Goal: Task Accomplishment & Management: Manage account settings

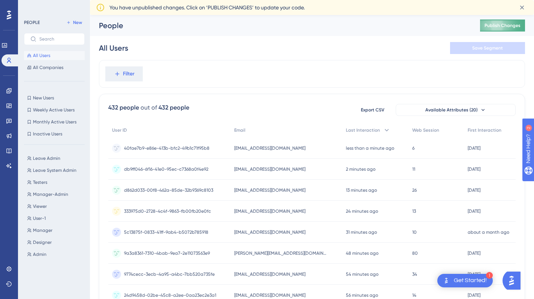
click at [495, 26] on button "Publish Changes" at bounding box center [502, 25] width 45 height 12
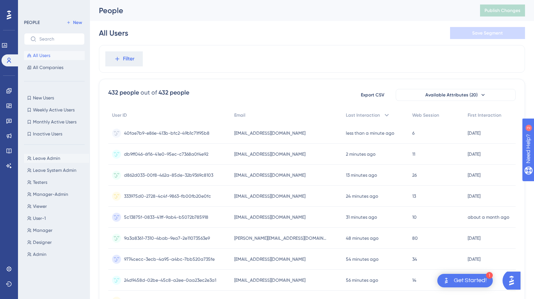
click at [65, 162] on button "Leave Admin Leave Admin" at bounding box center [56, 158] width 65 height 9
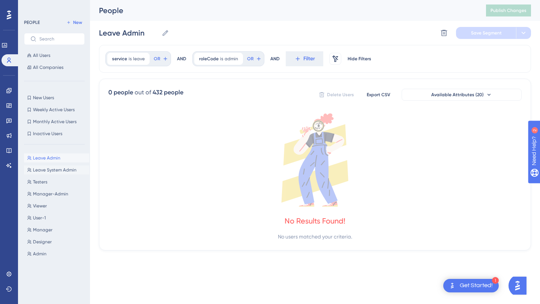
click at [70, 171] on span "Leave System Admin" at bounding box center [54, 170] width 43 height 6
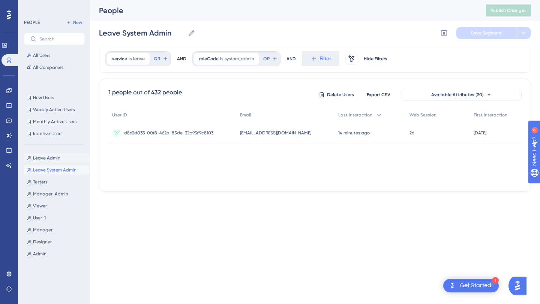
click at [64, 160] on button "Leave Admin Leave Admin" at bounding box center [56, 158] width 65 height 9
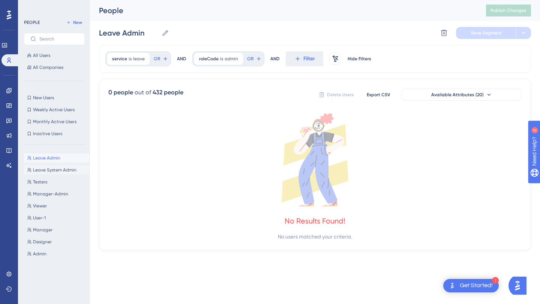
click at [68, 172] on span "Leave System Admin" at bounding box center [54, 170] width 43 height 6
type input "Leave System Admin"
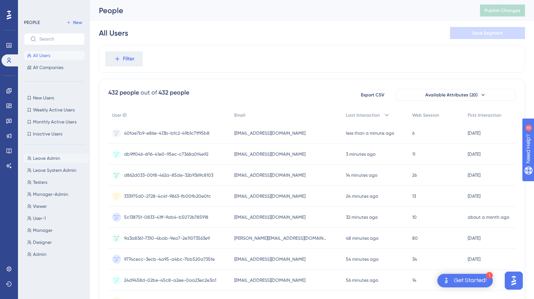
click at [42, 160] on span "Leave Admin" at bounding box center [46, 158] width 27 height 6
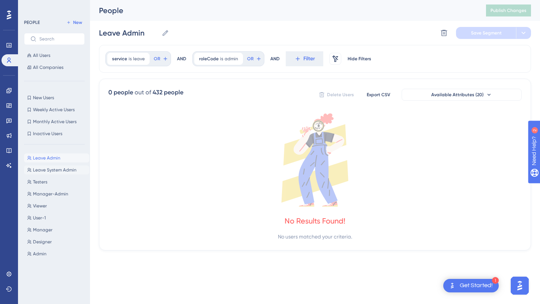
click at [42, 167] on button "Leave System Admin Leave System Admin" at bounding box center [56, 170] width 65 height 9
type input "Leave System Admin"
